Goal: Find contact information: Find contact information

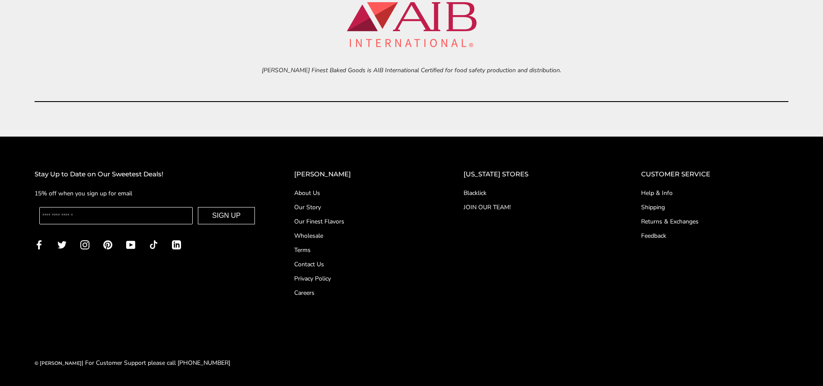
click at [319, 292] on link "Careers" at bounding box center [361, 292] width 135 height 9
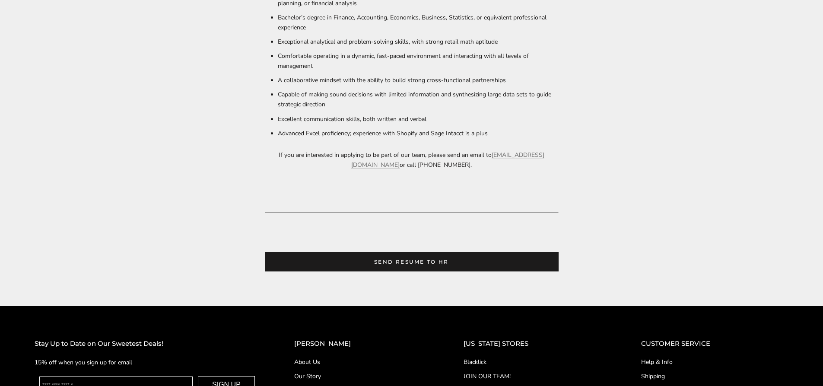
scroll to position [610, 0]
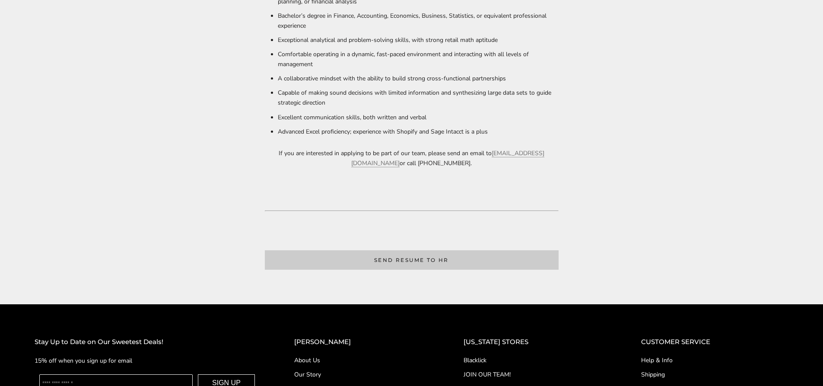
click at [358, 261] on link "SEND RESUME TO HR" at bounding box center [412, 259] width 294 height 19
click at [451, 261] on link "SEND RESUME TO HR" at bounding box center [412, 259] width 294 height 19
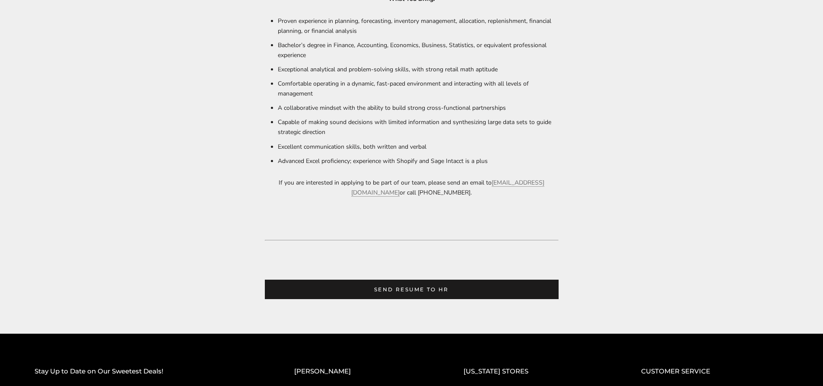
scroll to position [576, 0]
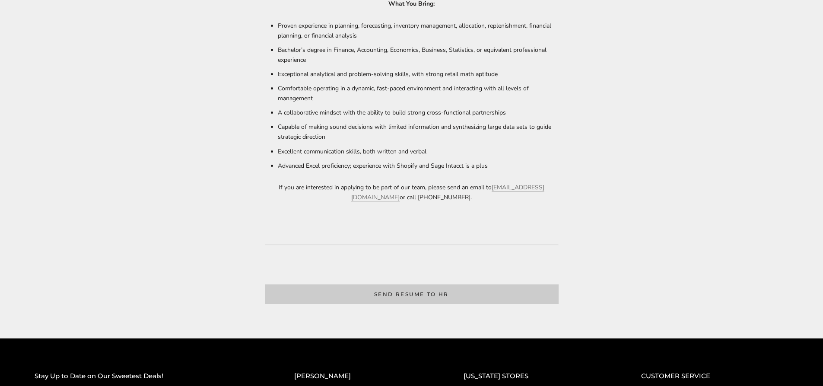
drag, startPoint x: 166, startPoint y: 179, endPoint x: 388, endPoint y: 292, distance: 248.1
click at [388, 292] on link "SEND RESUME TO HR" at bounding box center [412, 293] width 294 height 19
